Goal: Task Accomplishment & Management: Complete application form

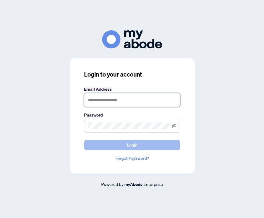
type input "**********"
click at [118, 144] on button "Login" at bounding box center [132, 145] width 96 height 10
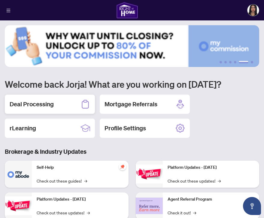
click at [64, 103] on div "Deal Processing" at bounding box center [50, 104] width 90 height 19
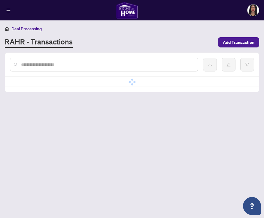
click at [53, 64] on input "text" at bounding box center [107, 64] width 172 height 7
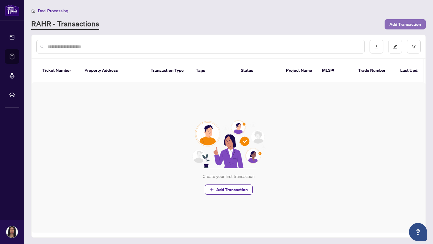
click at [264, 20] on span "Add Transaction" at bounding box center [405, 25] width 32 height 10
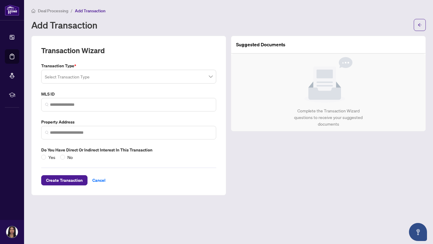
click at [110, 76] on input "search" at bounding box center [126, 77] width 162 height 13
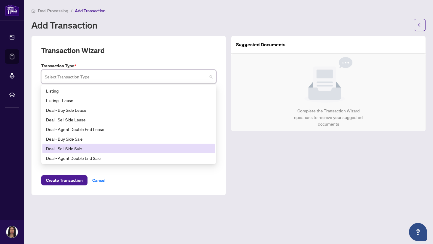
click at [89, 150] on div "Deal - Sell Side Sale" at bounding box center [128, 148] width 165 height 7
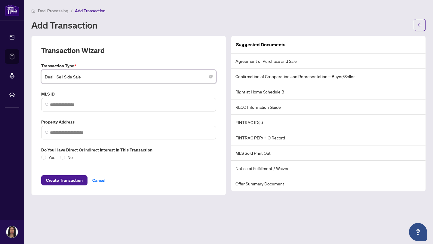
click at [264, 143] on li "FINTRAC PEP/HIO Record" at bounding box center [328, 137] width 194 height 15
click at [44, 154] on label "Yes" at bounding box center [49, 157] width 17 height 7
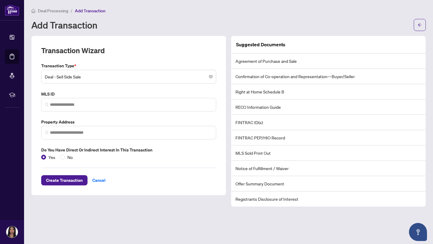
click at [255, 169] on li "Notice of Fulfillment / Waiver" at bounding box center [328, 168] width 194 height 15
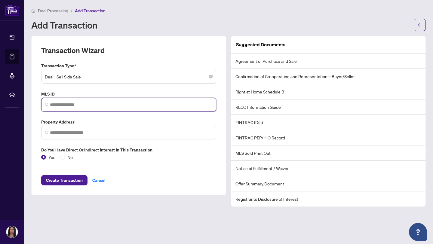
click at [84, 102] on input "search" at bounding box center [131, 105] width 162 height 6
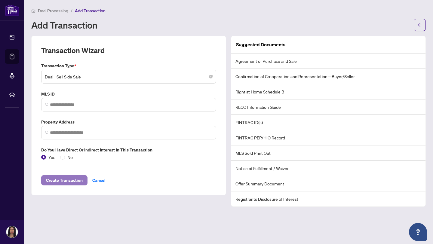
click at [72, 180] on span "Create Transaction" at bounding box center [64, 181] width 37 height 10
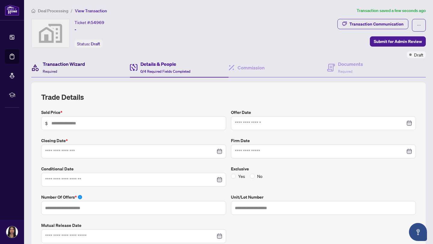
click at [65, 62] on h4 "Transaction Wizard" at bounding box center [64, 63] width 42 height 7
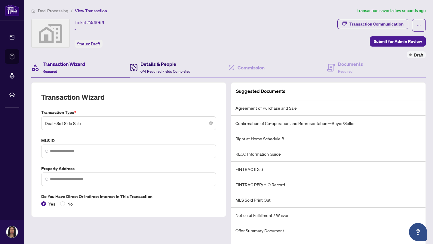
click at [150, 65] on h4 "Details & People" at bounding box center [165, 63] width 50 height 7
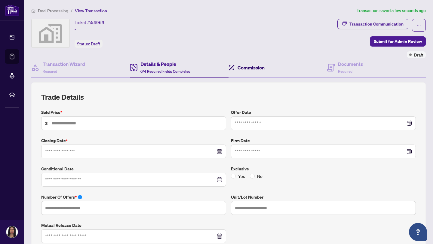
click at [262, 66] on h4 "Commission" at bounding box center [250, 67] width 27 height 7
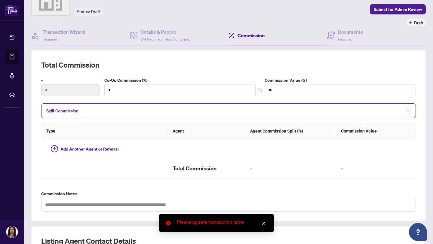
scroll to position [34, 0]
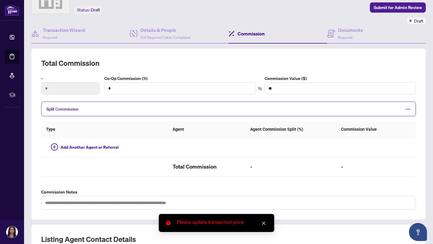
click at [264, 218] on div "Please update transaction price" at bounding box center [216, 223] width 115 height 18
click at [264, 218] on link "Close" at bounding box center [263, 223] width 7 height 7
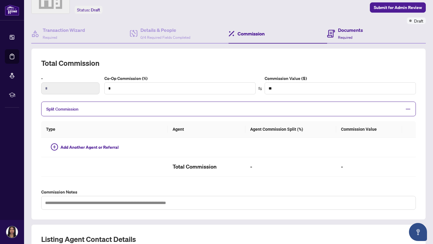
click at [264, 40] on div "Documents Required" at bounding box center [376, 34] width 99 height 20
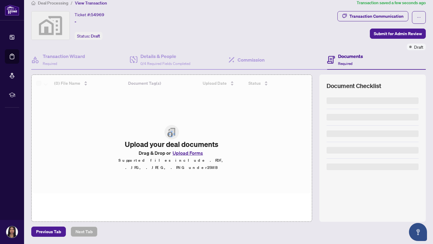
scroll to position [7, 0]
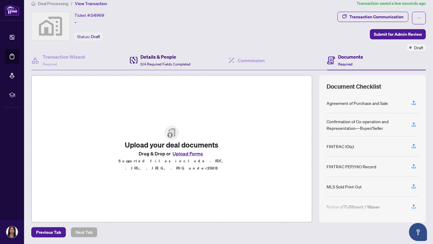
click at [177, 62] on span "0/4 Required Fields Completed" at bounding box center [165, 64] width 50 height 5
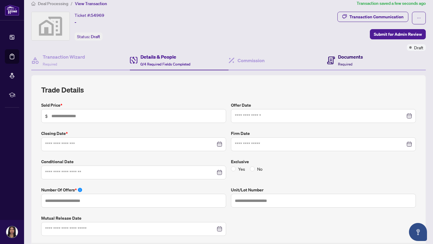
click at [264, 57] on icon at bounding box center [331, 61] width 8 height 8
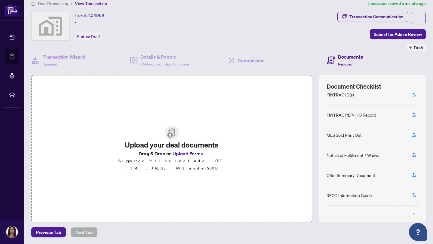
scroll to position [84, 0]
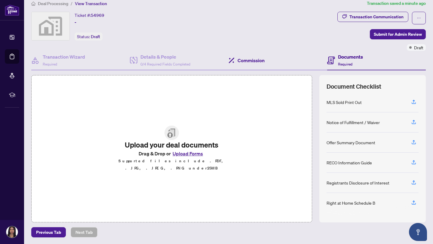
click at [245, 65] on div "Commission" at bounding box center [277, 61] width 99 height 20
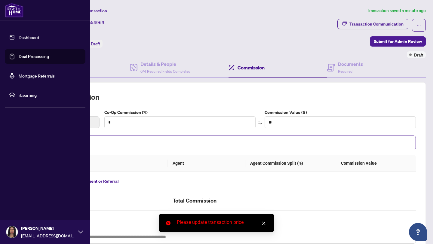
click at [19, 54] on link "Deal Processing" at bounding box center [34, 56] width 30 height 5
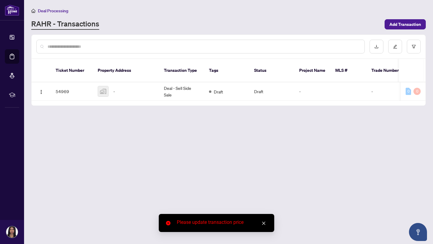
click at [78, 44] on input "text" at bounding box center [203, 46] width 312 height 7
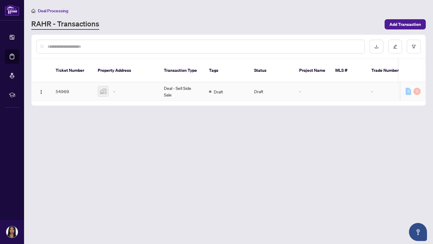
click at [227, 82] on td "Draft" at bounding box center [226, 91] width 45 height 18
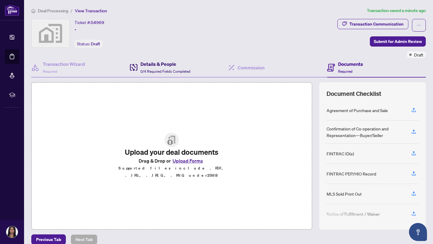
click at [182, 70] on span "0/4 Required Fields Completed" at bounding box center [165, 71] width 50 height 5
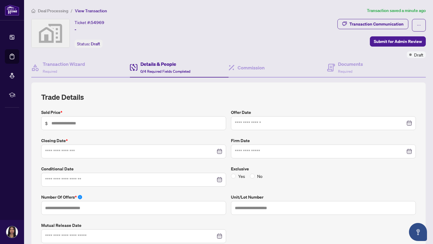
click at [59, 110] on label "Sold Price *" at bounding box center [133, 112] width 185 height 7
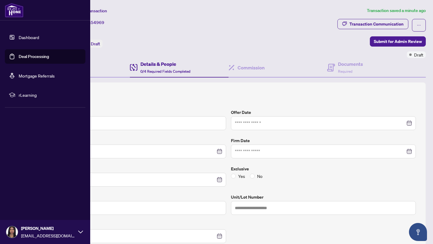
click at [19, 38] on link "Dashboard" at bounding box center [29, 37] width 20 height 5
